Goal: Check status: Check status

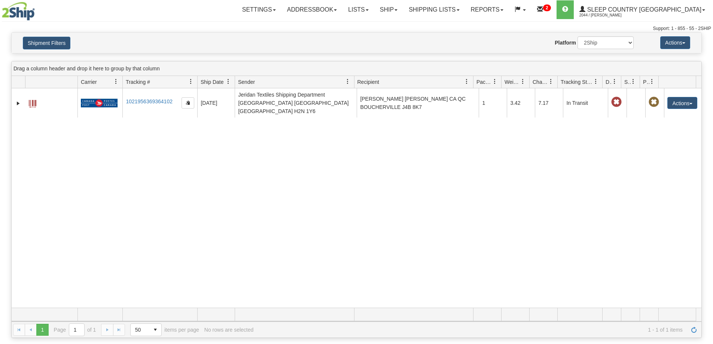
click at [465, 13] on link "Shipping lists" at bounding box center [434, 9] width 62 height 19
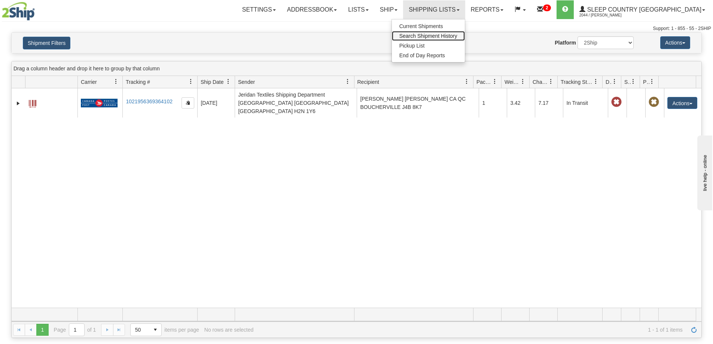
click at [458, 38] on span "Search Shipment History" at bounding box center [429, 36] width 58 height 6
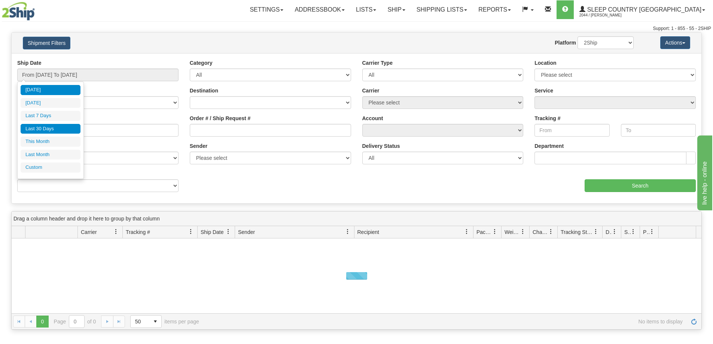
click at [58, 128] on li "Last 30 Days" at bounding box center [51, 129] width 60 height 10
type input "From [DATE] To [DATE]"
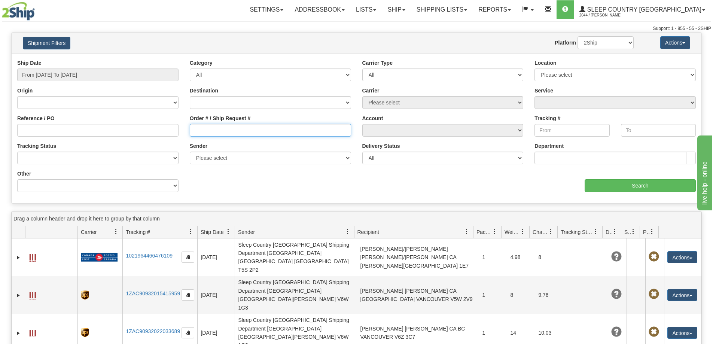
click at [207, 132] on input "Order # / Ship Request #" at bounding box center [270, 130] width 161 height 13
paste input "9000H968031"
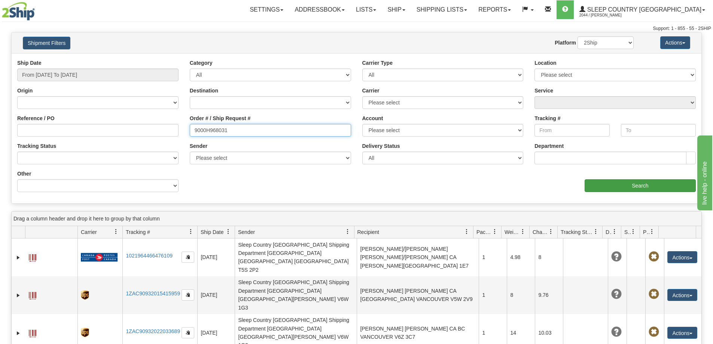
type input "9000H968031"
click at [617, 181] on input "Search" at bounding box center [640, 185] width 111 height 13
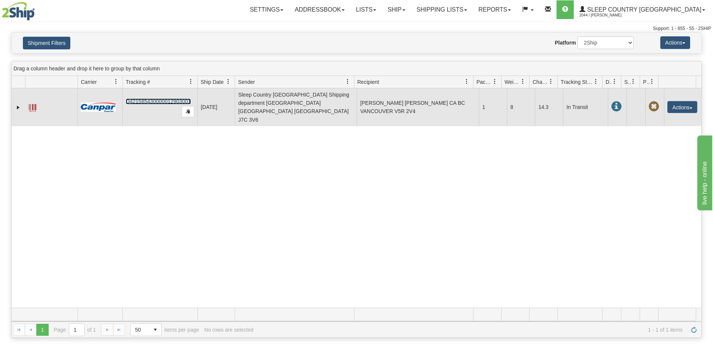
click at [151, 98] on link "D421585430000012903001" at bounding box center [158, 101] width 65 height 6
